Goal: Task Accomplishment & Management: Manage account settings

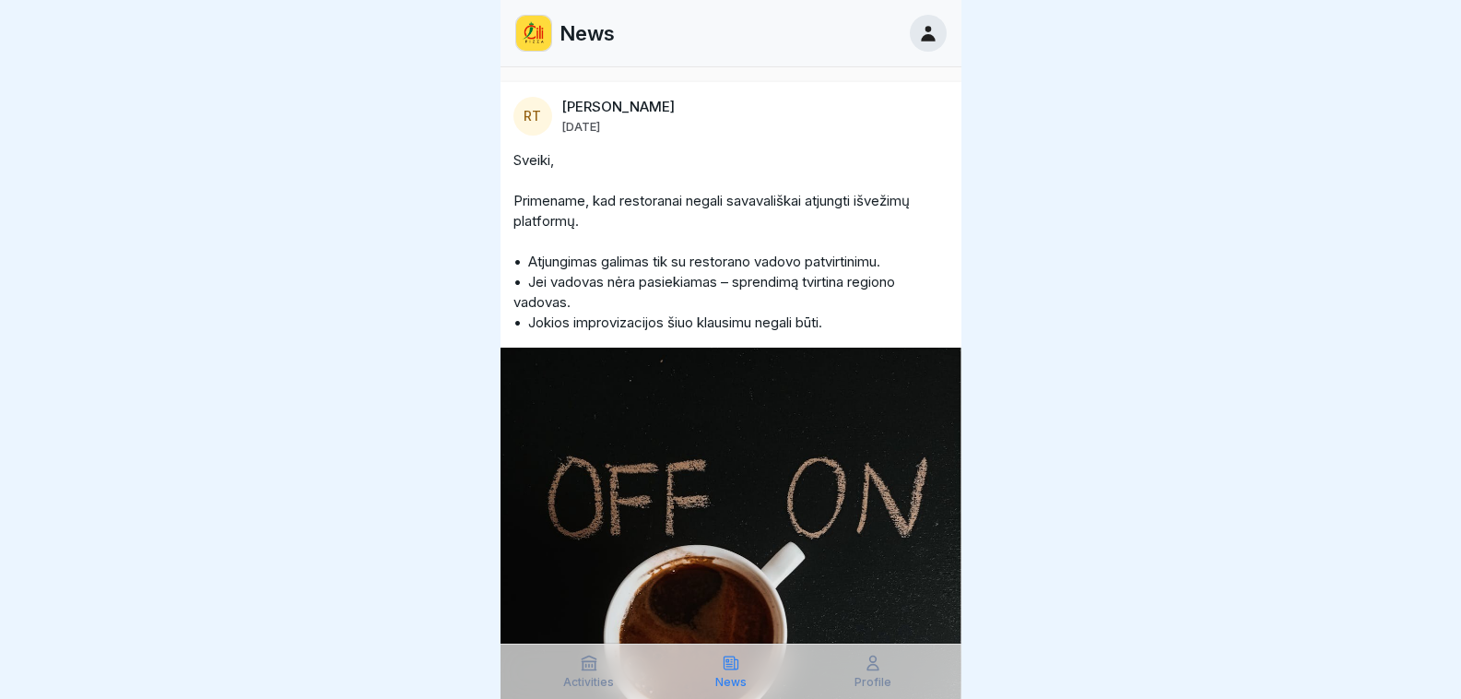
click at [853, 691] on div "Activities News Profile" at bounding box center [731, 670] width 461 height 55
click at [868, 673] on div "Profile" at bounding box center [873, 671] width 133 height 35
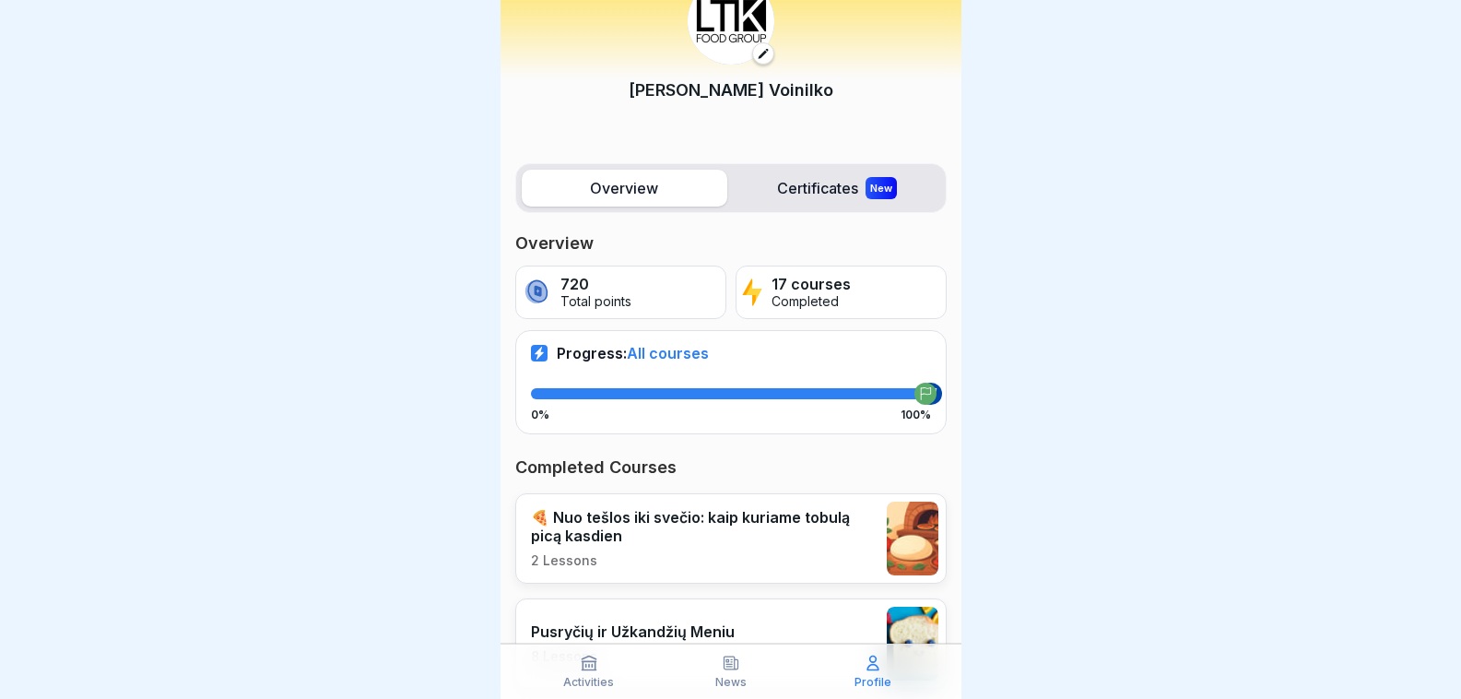
scroll to position [92, 0]
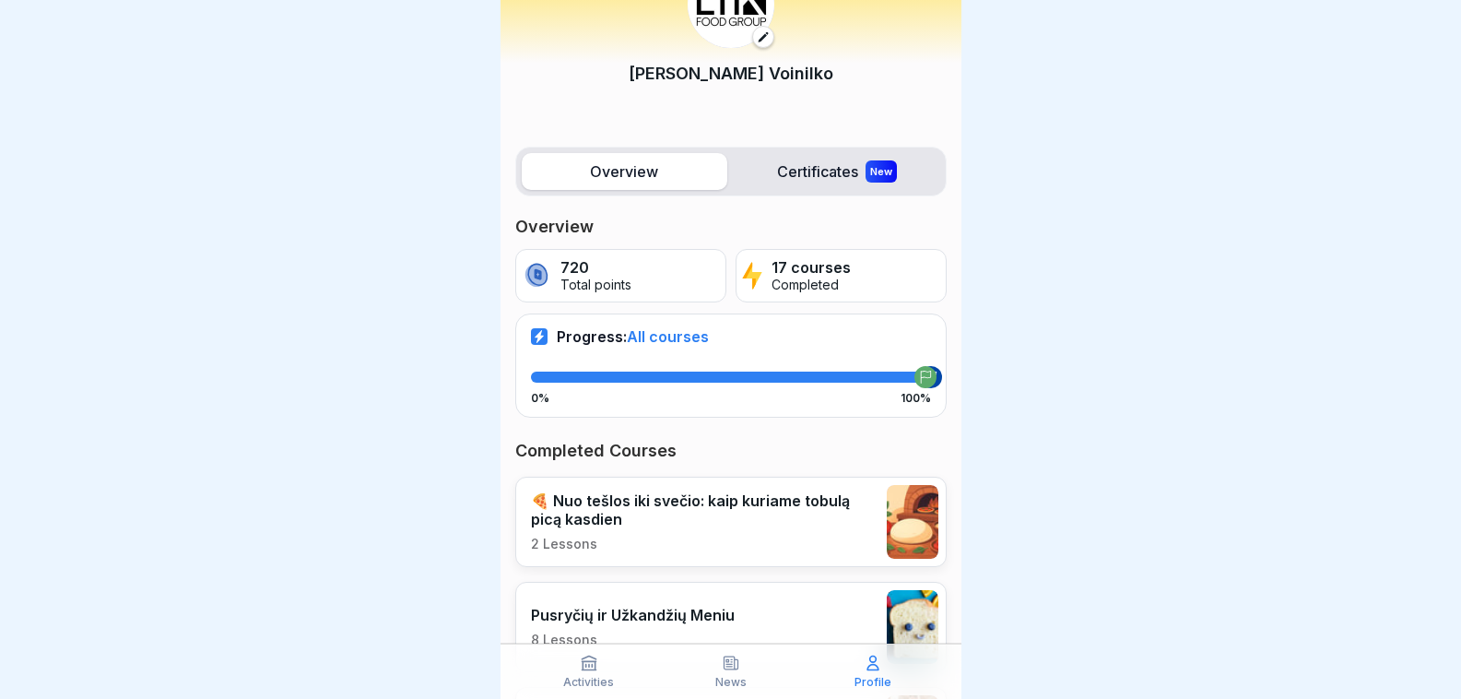
click at [834, 184] on label "Certificates New" at bounding box center [838, 171] width 206 height 37
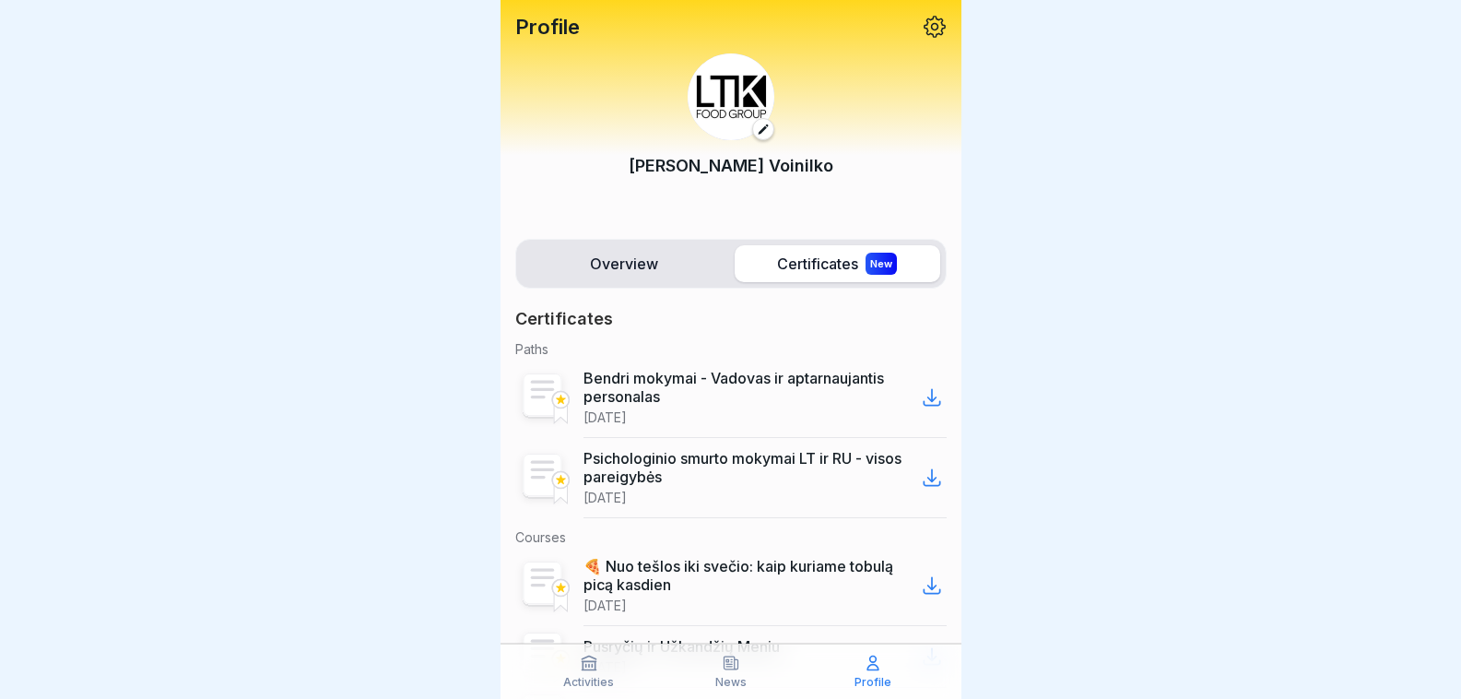
click at [820, 402] on p "Bendri mokymai - Vadovas ir aptarnaujantis personalas" at bounding box center [751, 387] width 334 height 37
click at [924, 397] on icon at bounding box center [932, 398] width 16 height 16
click at [921, 483] on icon at bounding box center [932, 477] width 22 height 22
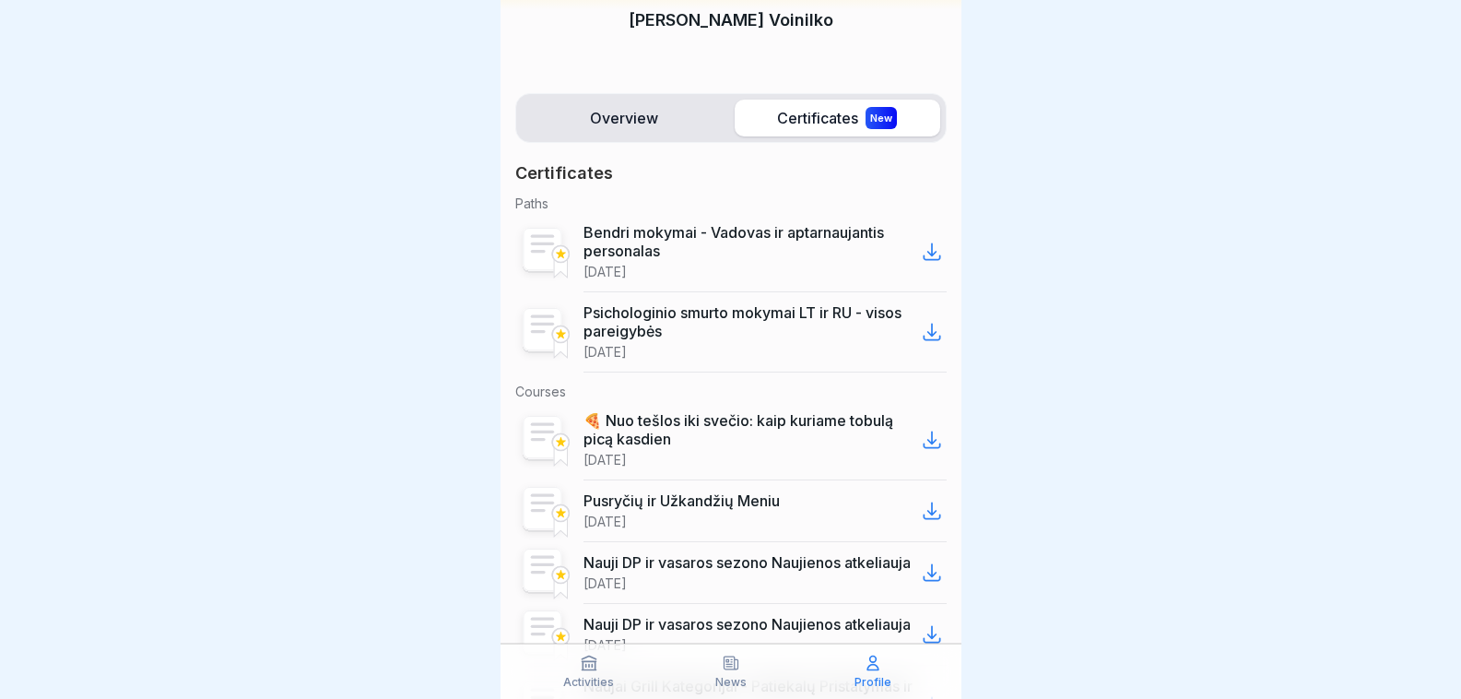
scroll to position [184, 0]
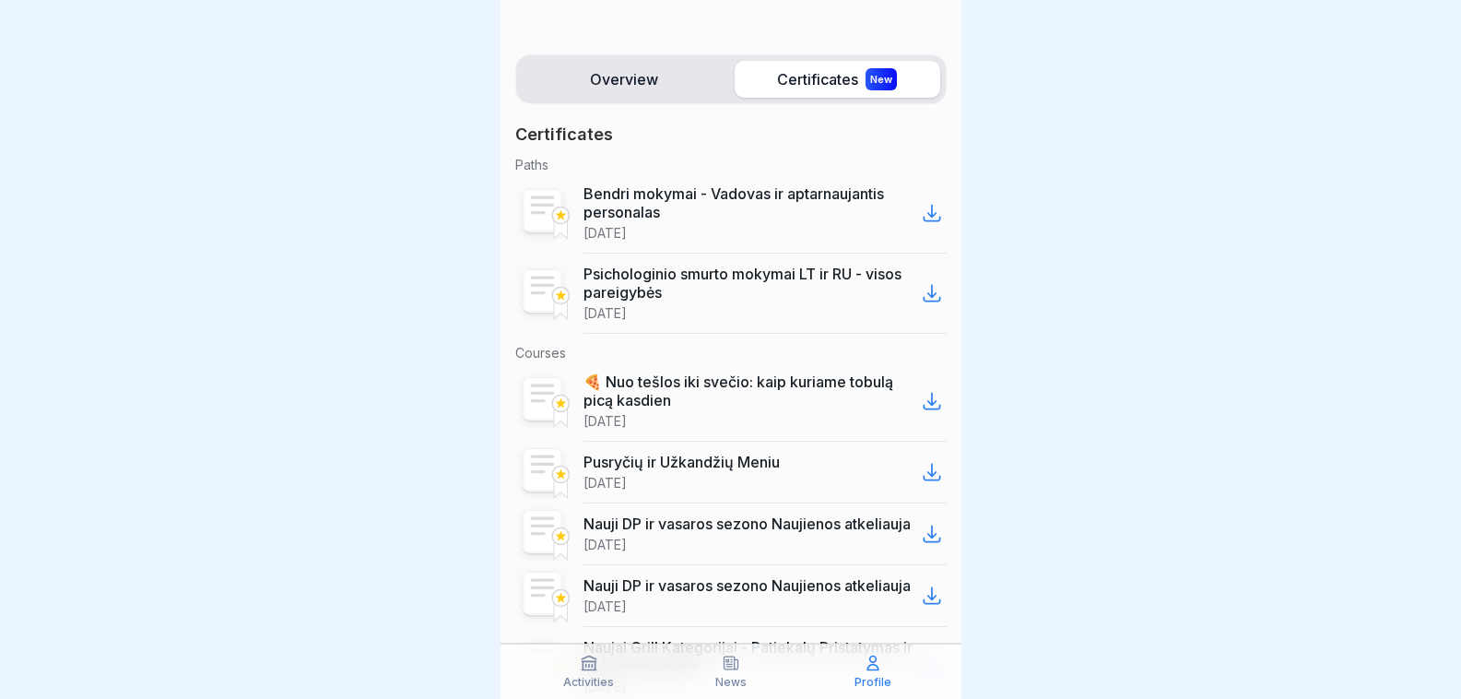
click at [923, 400] on icon at bounding box center [932, 401] width 22 height 22
click at [921, 475] on icon at bounding box center [932, 472] width 22 height 22
click at [921, 545] on icon at bounding box center [932, 534] width 22 height 22
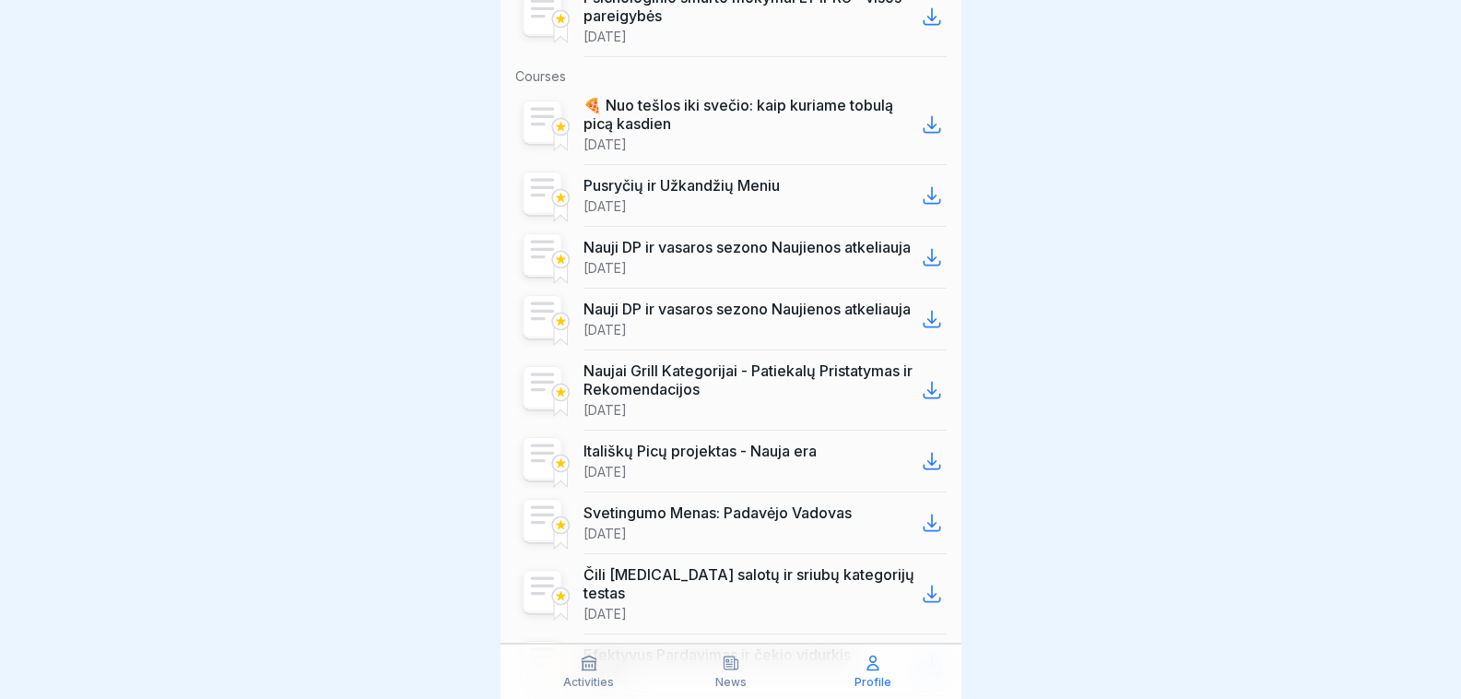
scroll to position [14, 0]
drag, startPoint x: 1116, startPoint y: 397, endPoint x: 1142, endPoint y: 491, distance: 97.5
click at [924, 398] on icon at bounding box center [932, 391] width 16 height 16
click at [921, 472] on icon at bounding box center [932, 461] width 22 height 22
click at [924, 531] on icon at bounding box center [932, 523] width 16 height 16
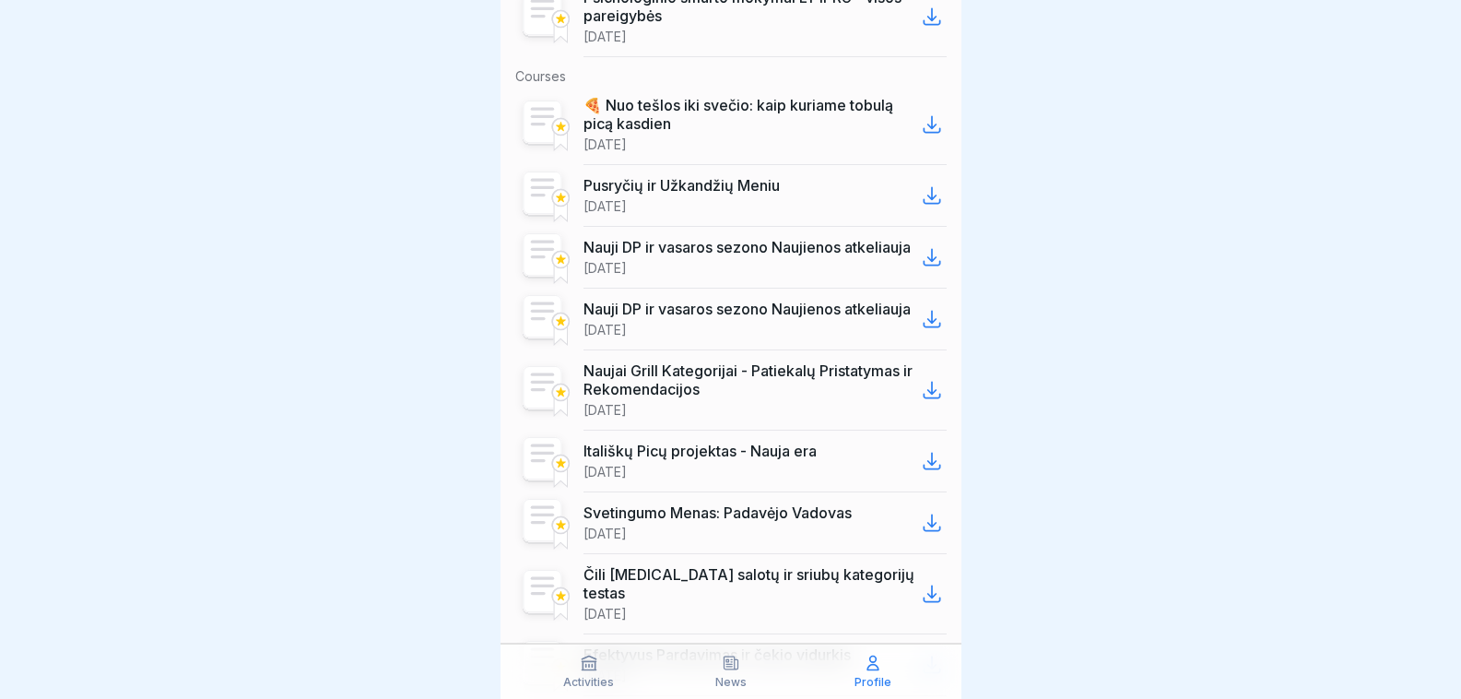
click at [924, 603] on icon at bounding box center [932, 594] width 22 height 22
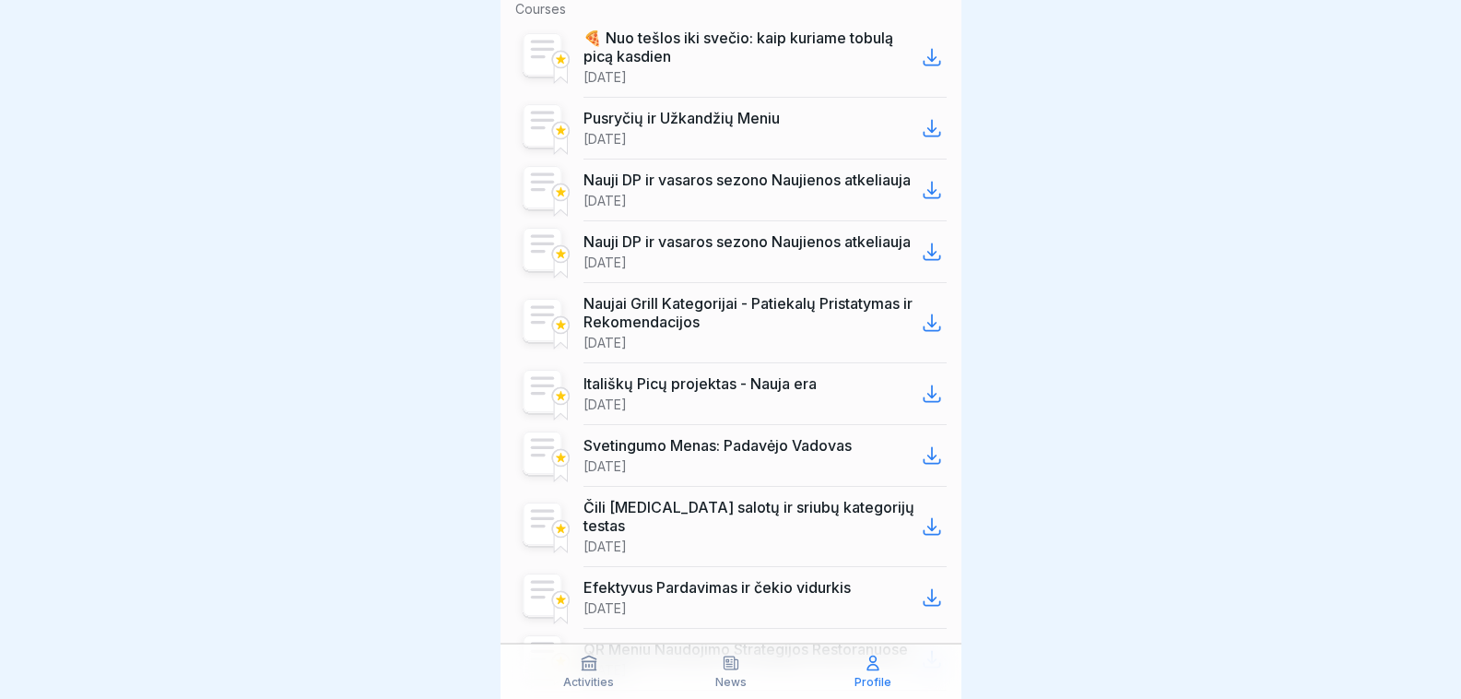
scroll to position [553, 0]
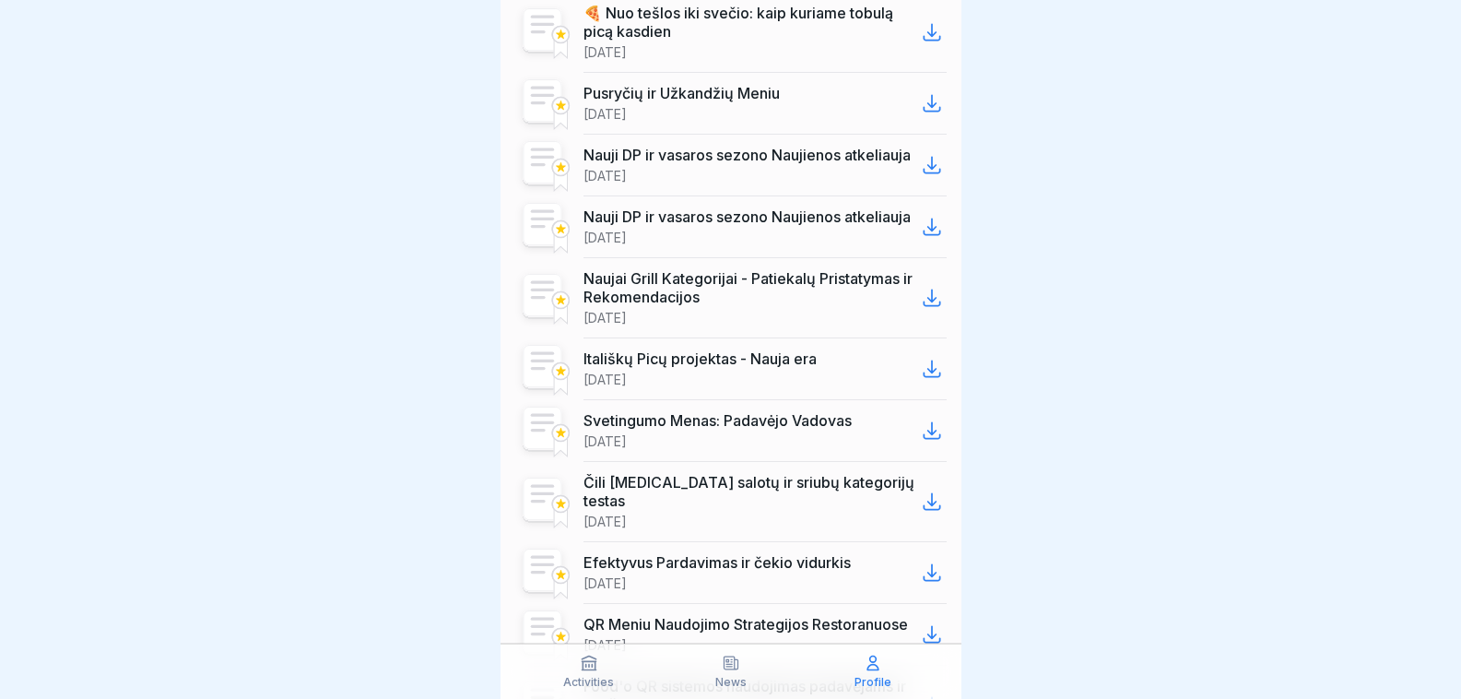
click at [925, 580] on icon at bounding box center [932, 572] width 22 height 22
click at [972, 620] on div at bounding box center [730, 349] width 1461 height 699
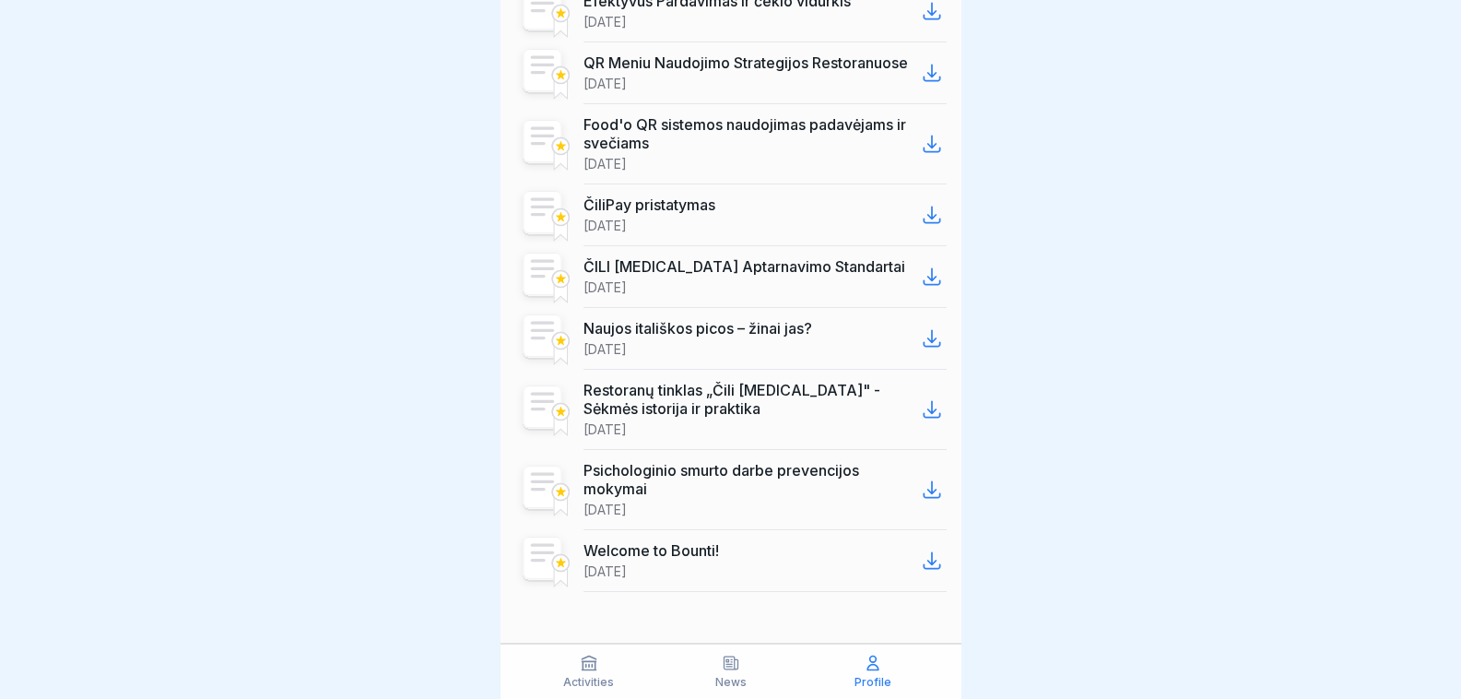
scroll to position [1138, 0]
click at [924, 77] on icon at bounding box center [932, 73] width 16 height 16
click at [921, 155] on icon at bounding box center [932, 144] width 22 height 22
click at [921, 221] on icon at bounding box center [932, 215] width 22 height 22
click at [921, 287] on icon at bounding box center [932, 277] width 22 height 22
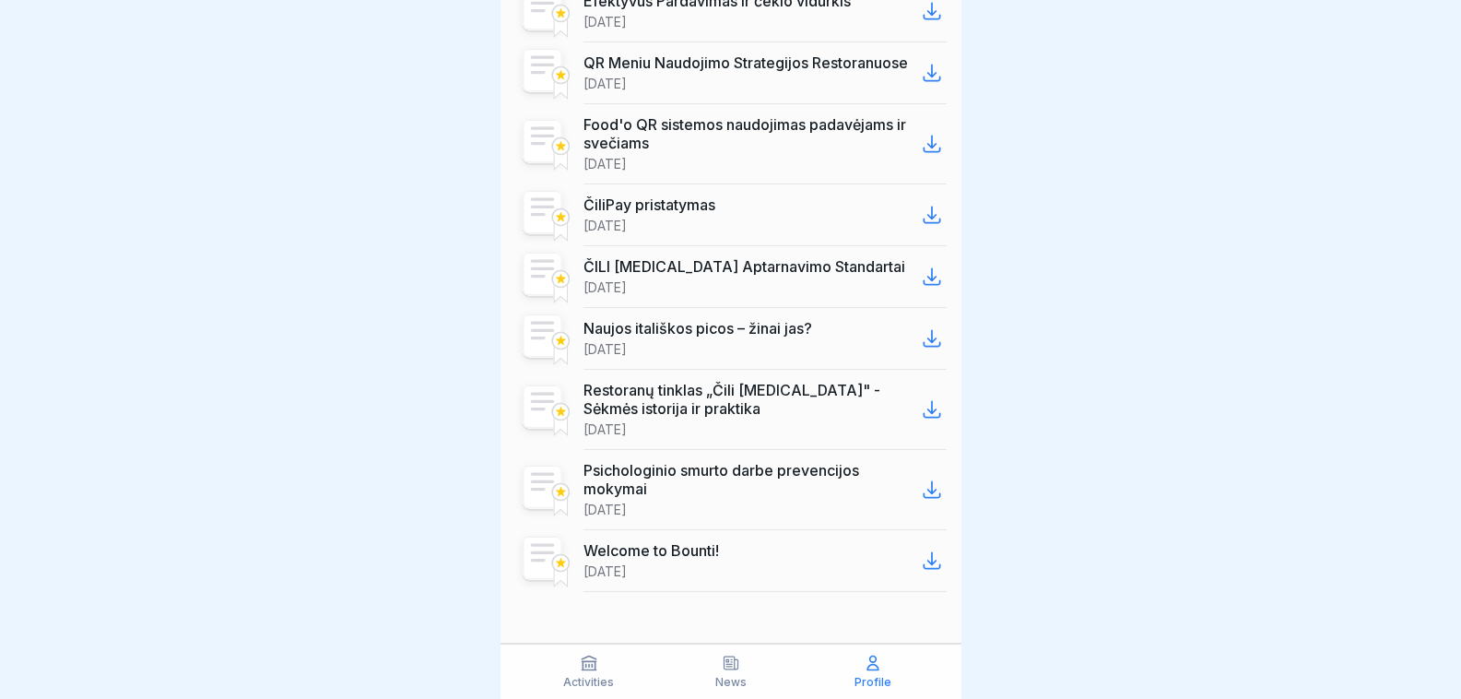
click at [921, 349] on icon at bounding box center [932, 338] width 22 height 22
click at [921, 412] on icon at bounding box center [932, 409] width 22 height 22
click at [921, 501] on icon at bounding box center [932, 489] width 22 height 22
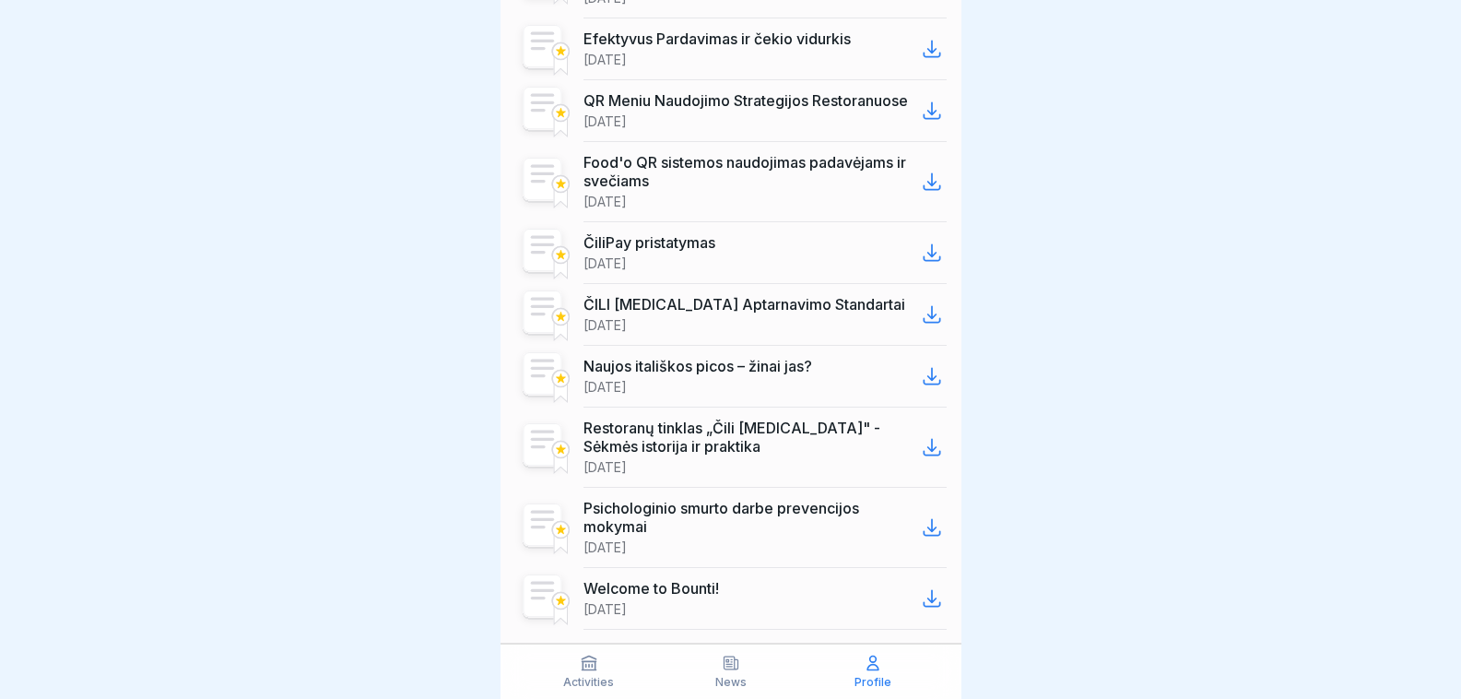
scroll to position [1045, 0]
